Goal: Obtain resource: Obtain resource

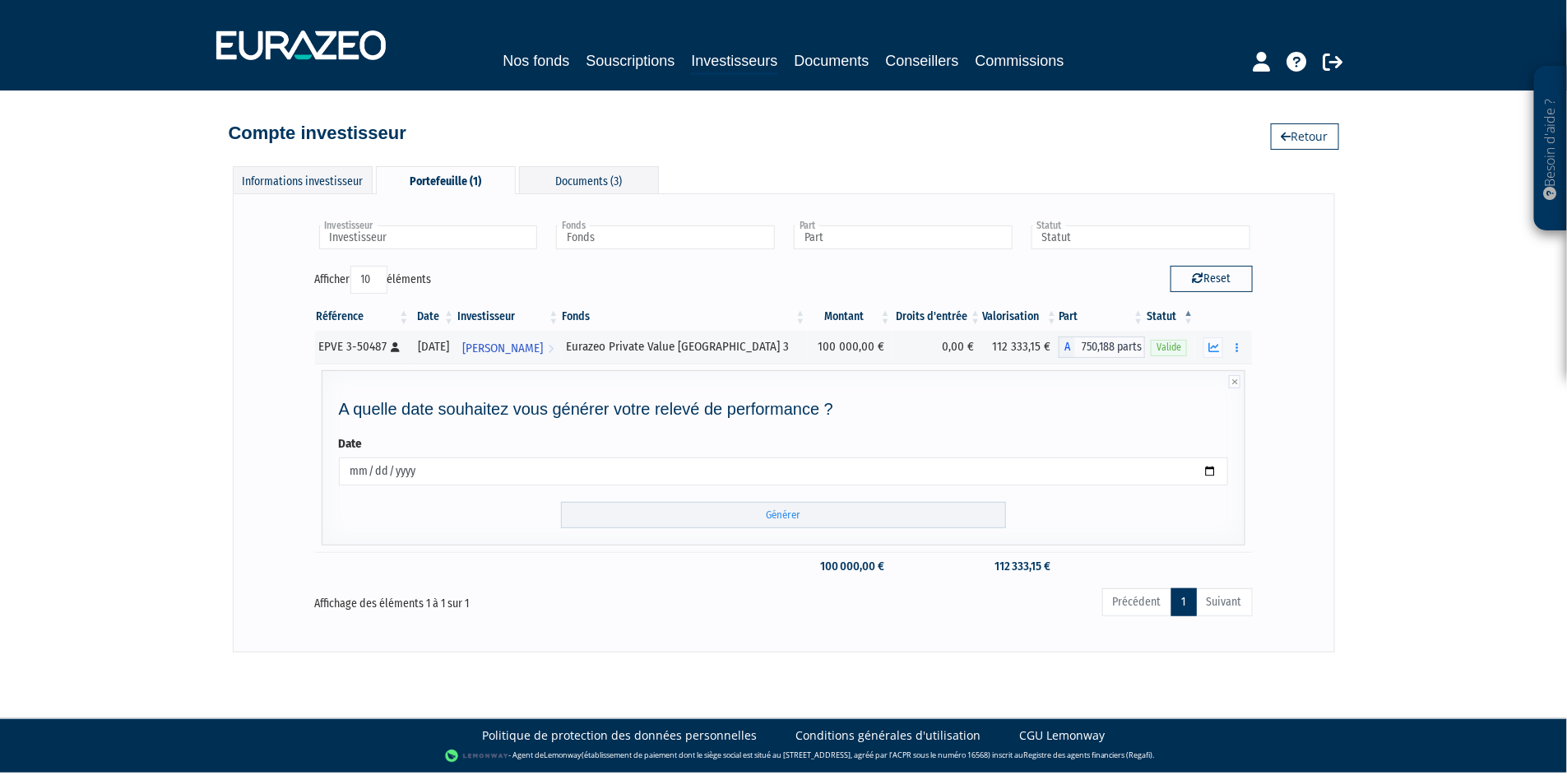
click at [175, 437] on div "Besoin d'aide ? × J'ai besoin d'aide Si vous avez une question à propos du fonc…" at bounding box center [783, 326] width 1567 height 652
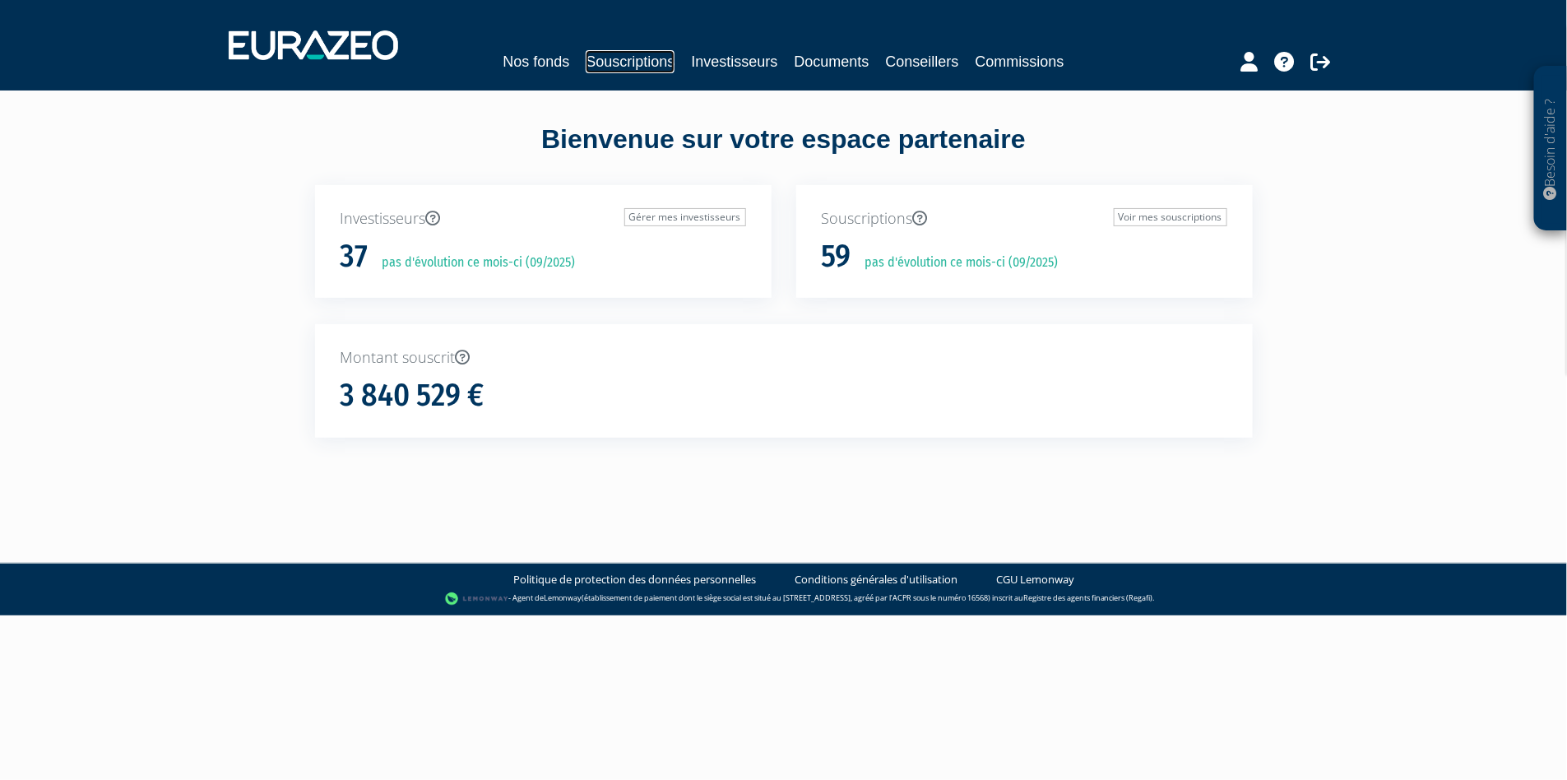
click at [620, 50] on link "Souscriptions" at bounding box center [630, 61] width 89 height 23
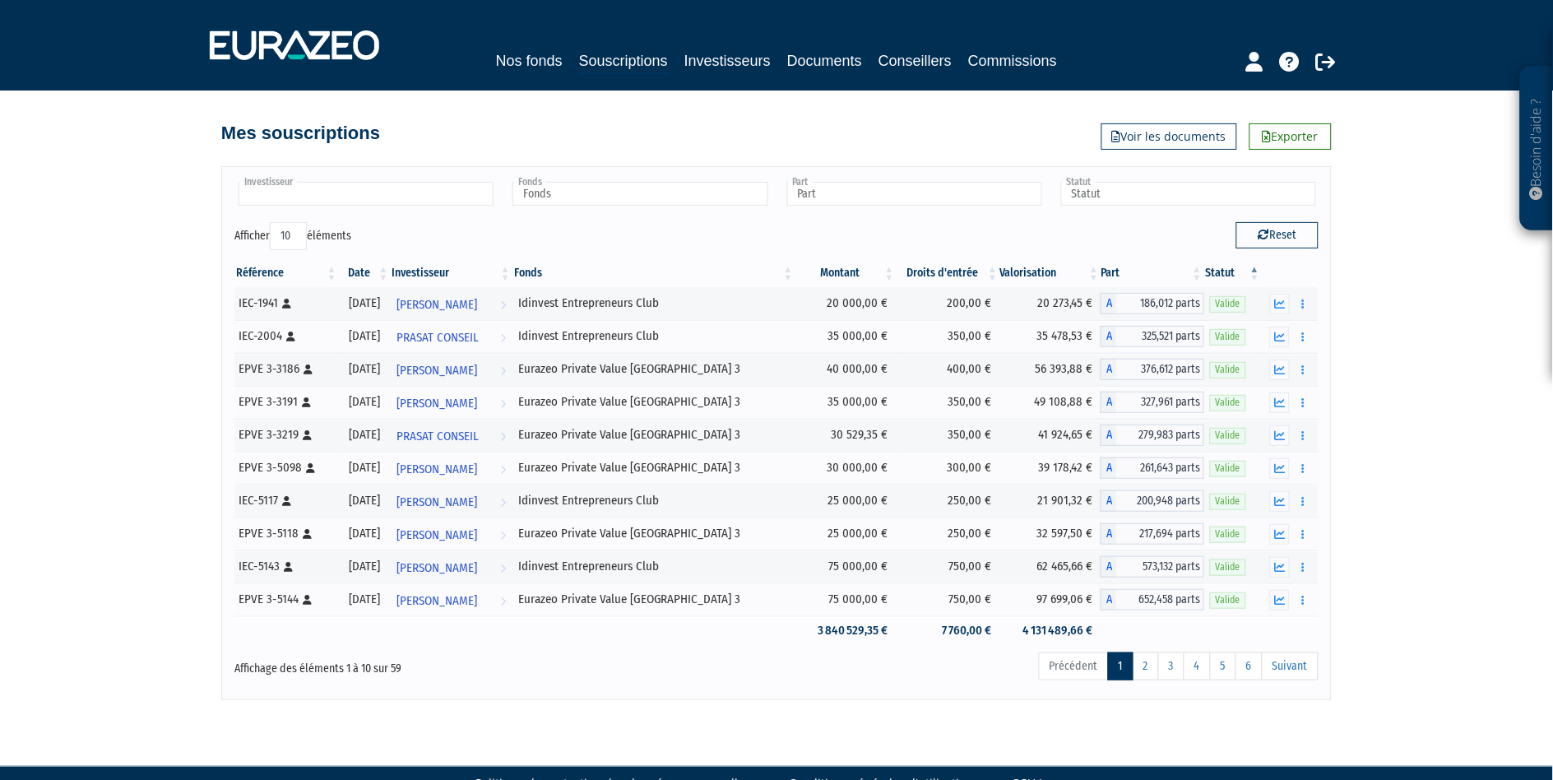
click at [284, 194] on input "text" at bounding box center [366, 194] width 255 height 24
type input "skreikes"
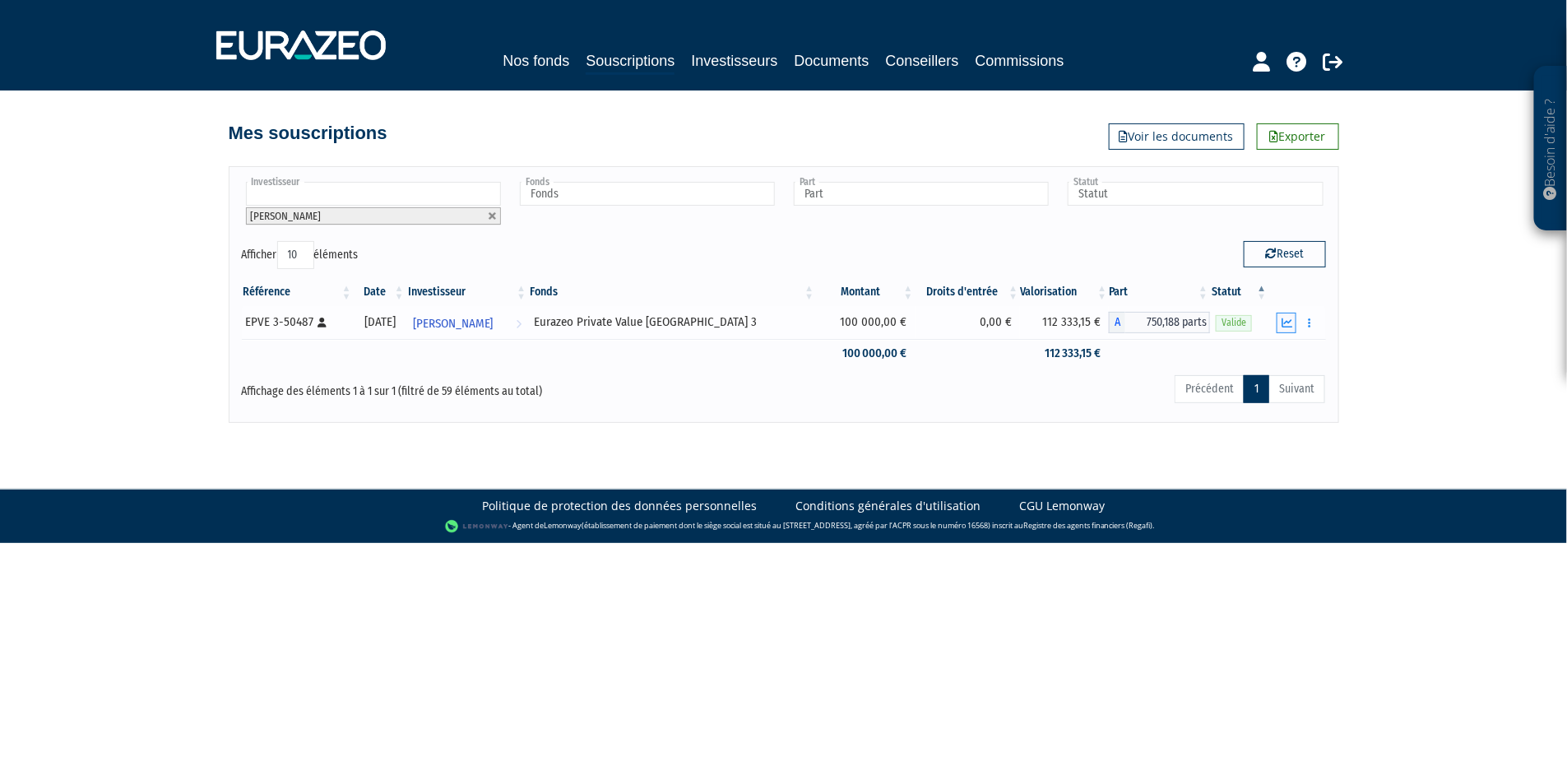
click at [1289, 323] on icon "button" at bounding box center [1286, 322] width 11 height 11
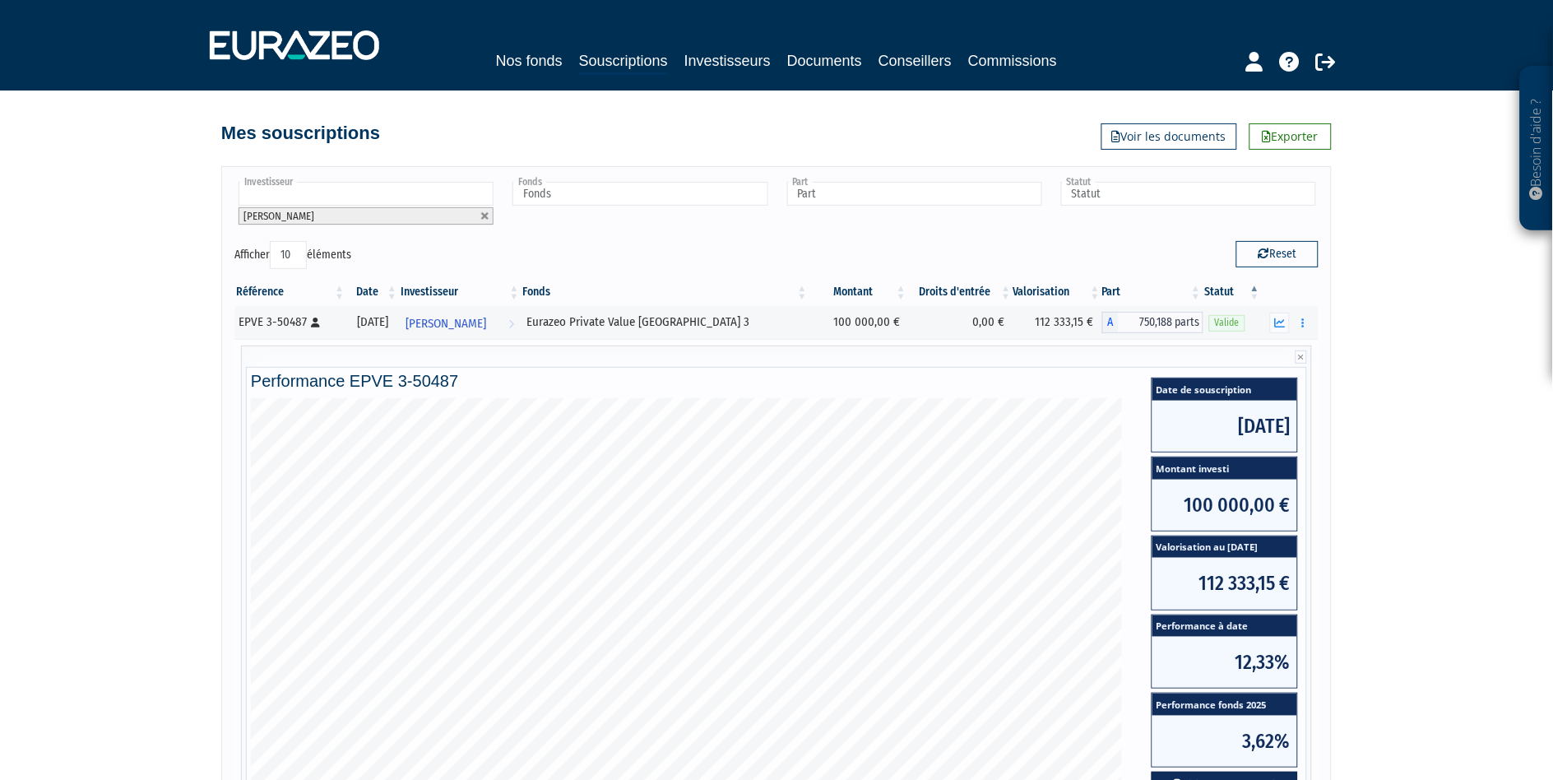
scroll to position [273, 0]
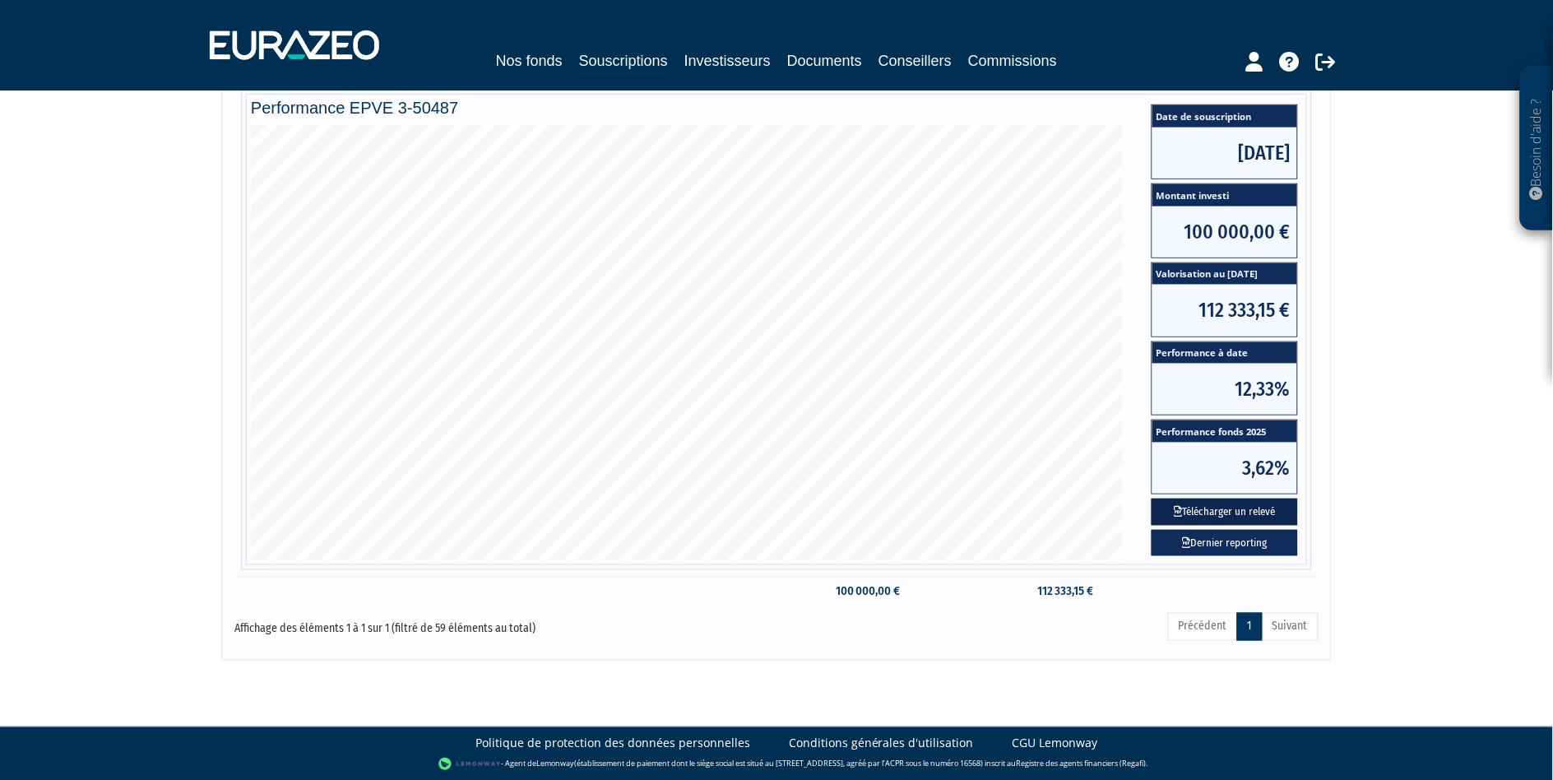
click at [1239, 513] on button "Télécharger un relevé" at bounding box center [1224, 511] width 146 height 27
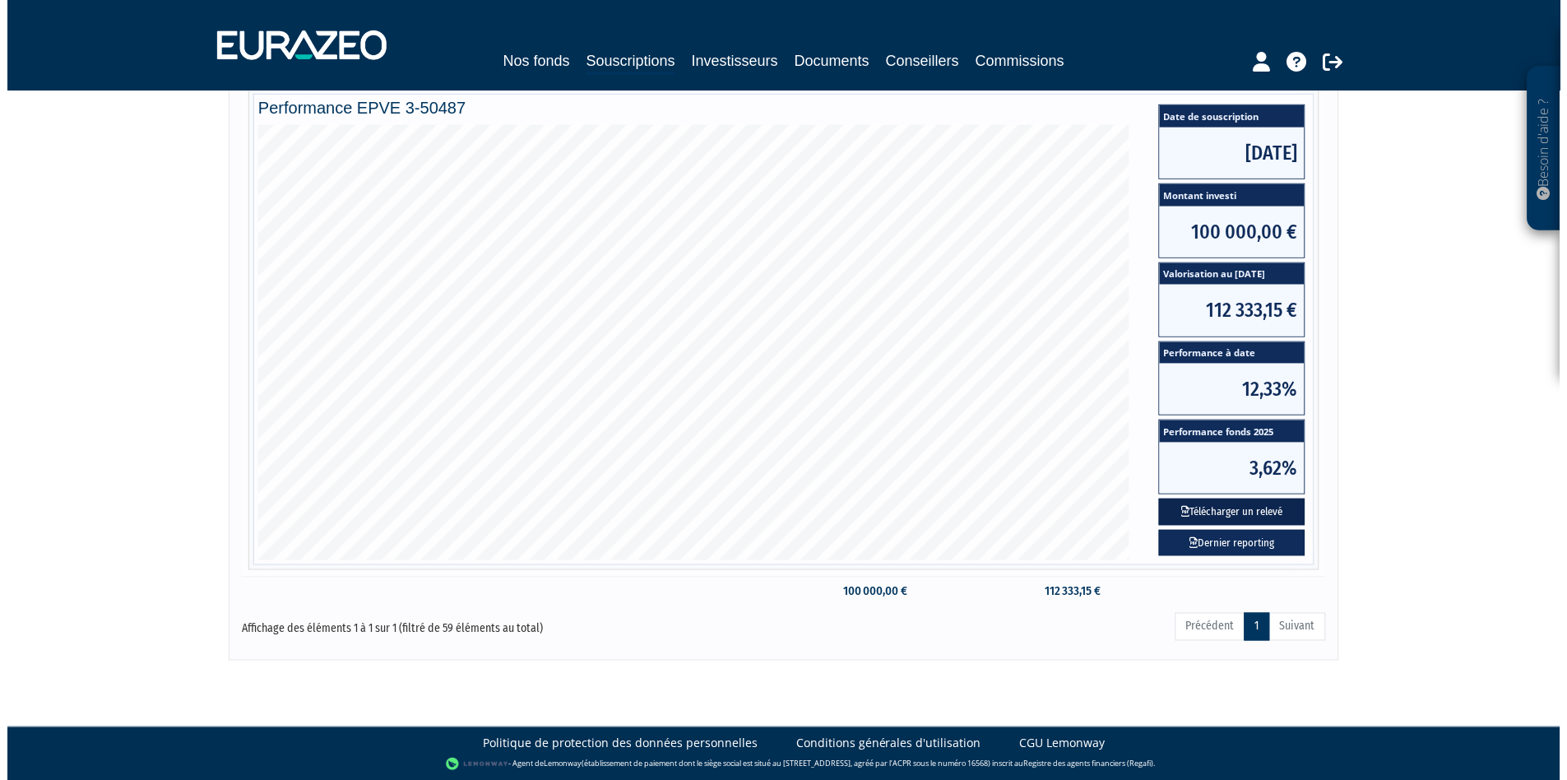
scroll to position [0, 0]
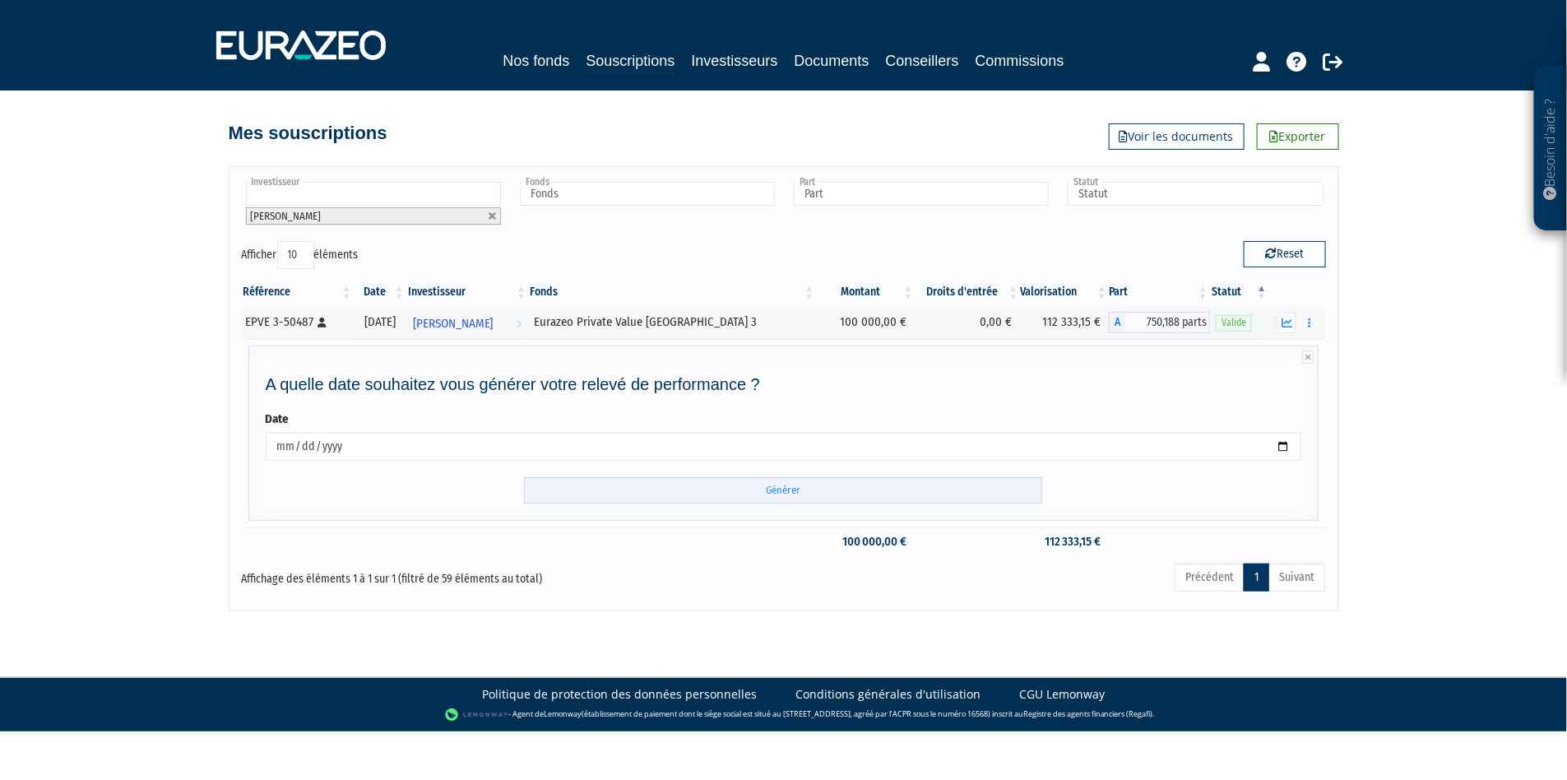
click at [762, 489] on input "Générer" at bounding box center [783, 490] width 518 height 27
